Goal: Find contact information: Find contact information

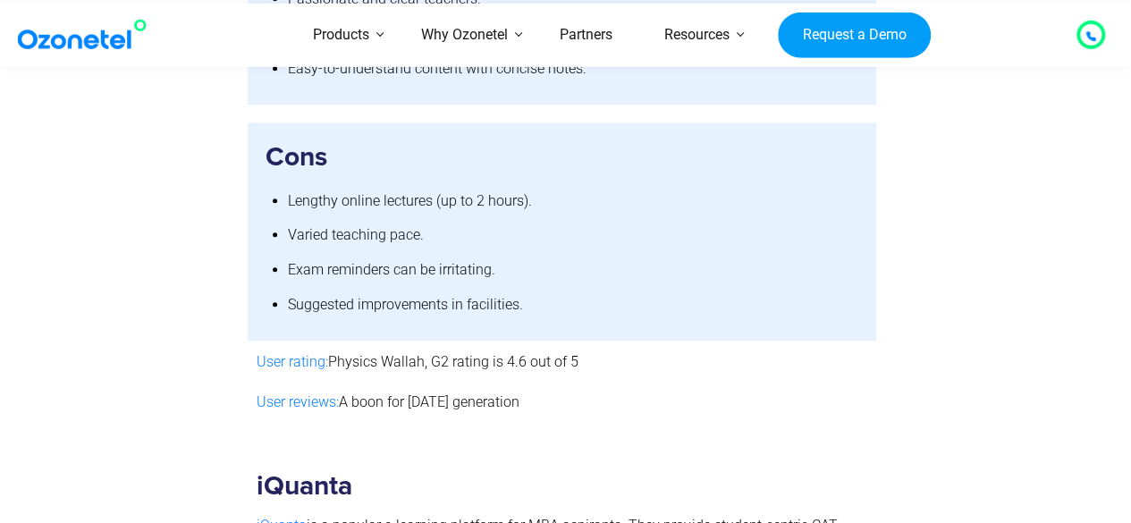
scroll to position [7089, 0]
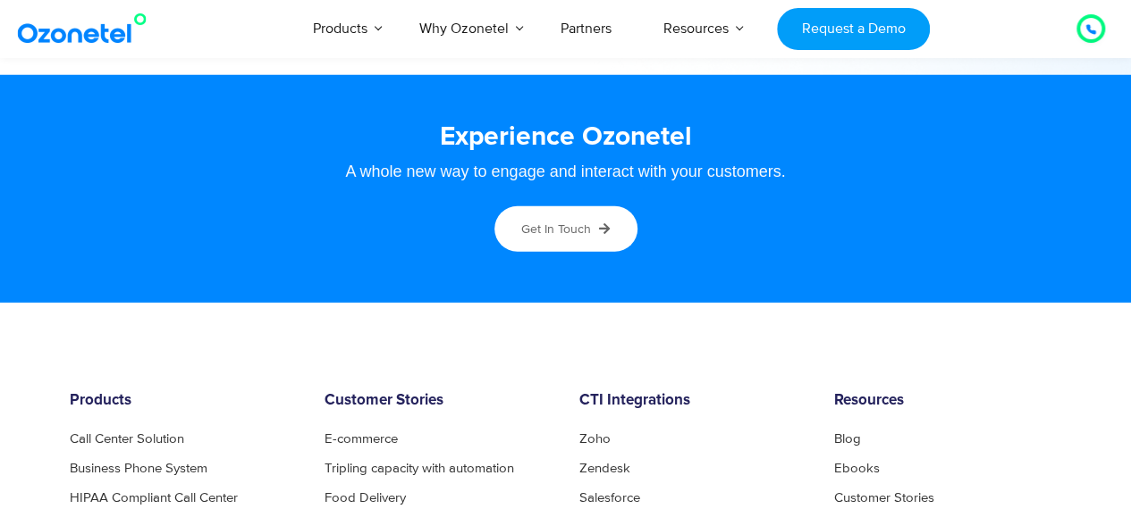
scroll to position [9753, 0]
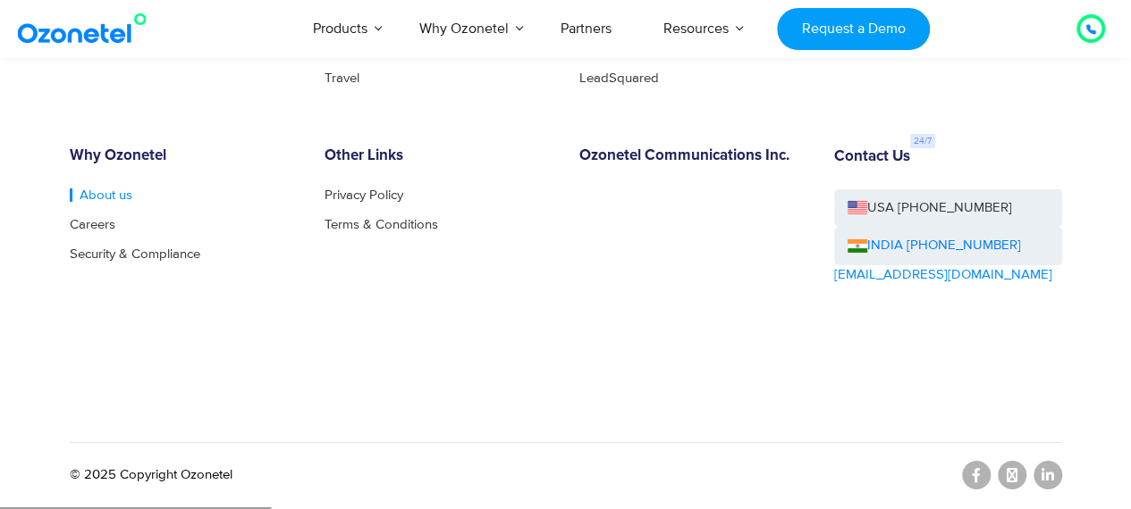
click at [100, 196] on link "About us" at bounding box center [101, 195] width 63 height 13
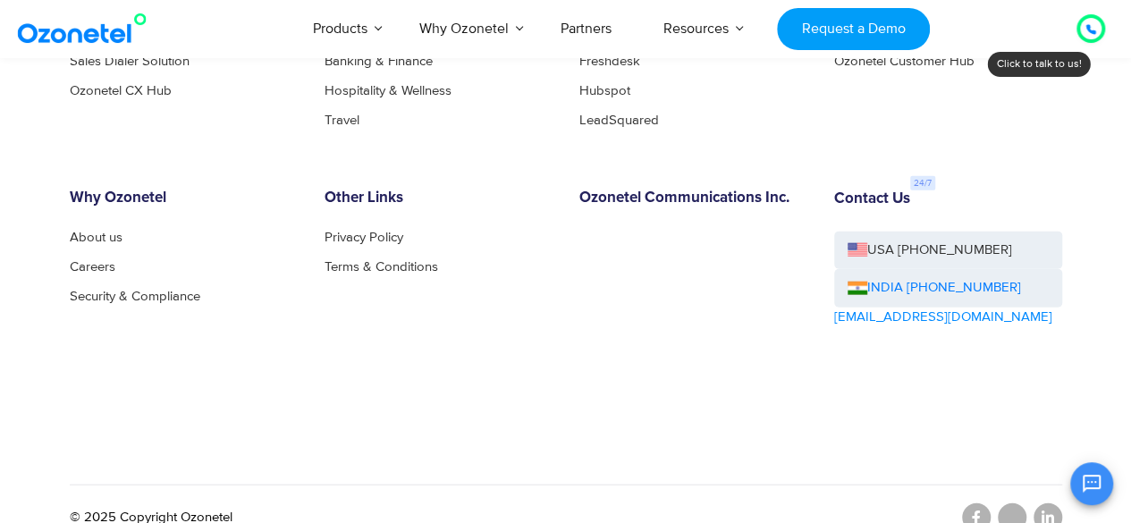
scroll to position [2028, 0]
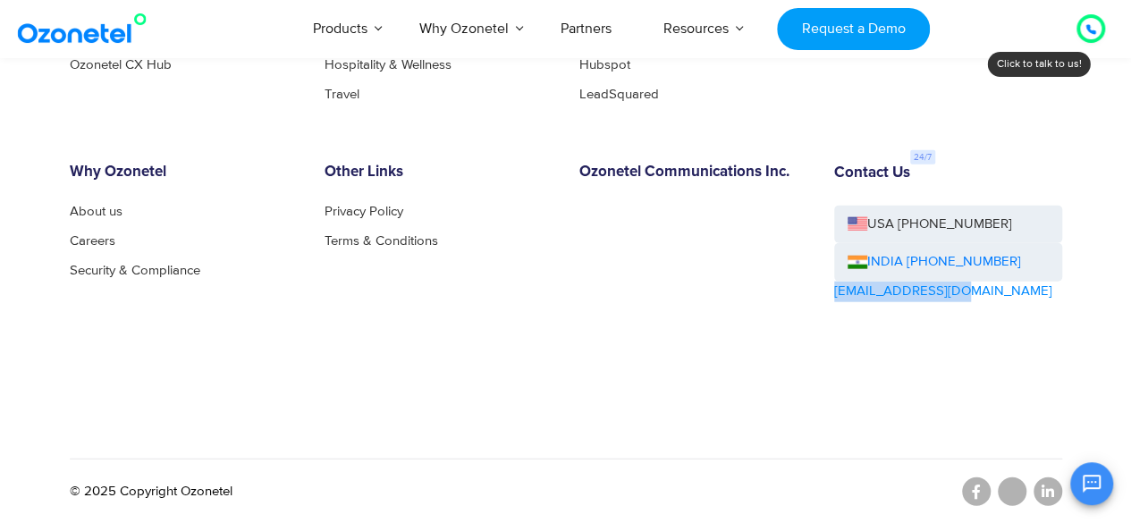
drag, startPoint x: 972, startPoint y: 291, endPoint x: 833, endPoint y: 293, distance: 139.4
click at [833, 293] on div "Contact Us USA +1-408-440-5445 INDIA +1800-123-150150 sales@ozonetel.com" at bounding box center [948, 271] width 255 height 215
copy link "[EMAIL_ADDRESS][DOMAIN_NAME]"
